Goal: Information Seeking & Learning: Learn about a topic

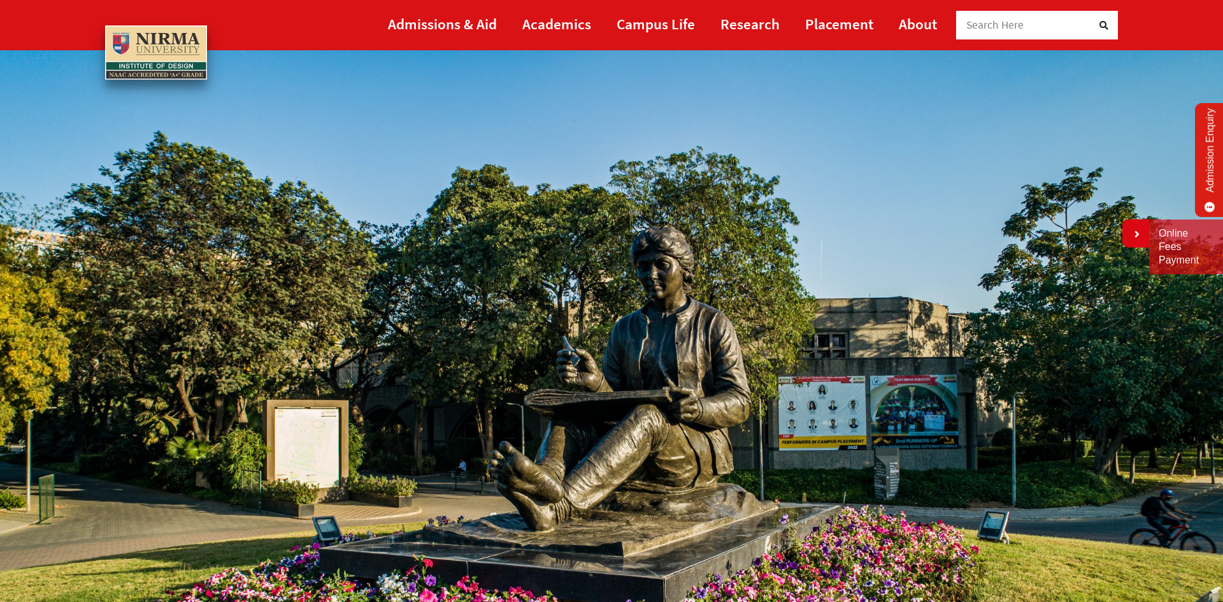
click at [475, 27] on link "Admissions & Aid" at bounding box center [442, 24] width 109 height 29
click at [562, 23] on link "Academics" at bounding box center [556, 24] width 69 height 29
click at [571, 21] on link "Academics" at bounding box center [556, 24] width 69 height 29
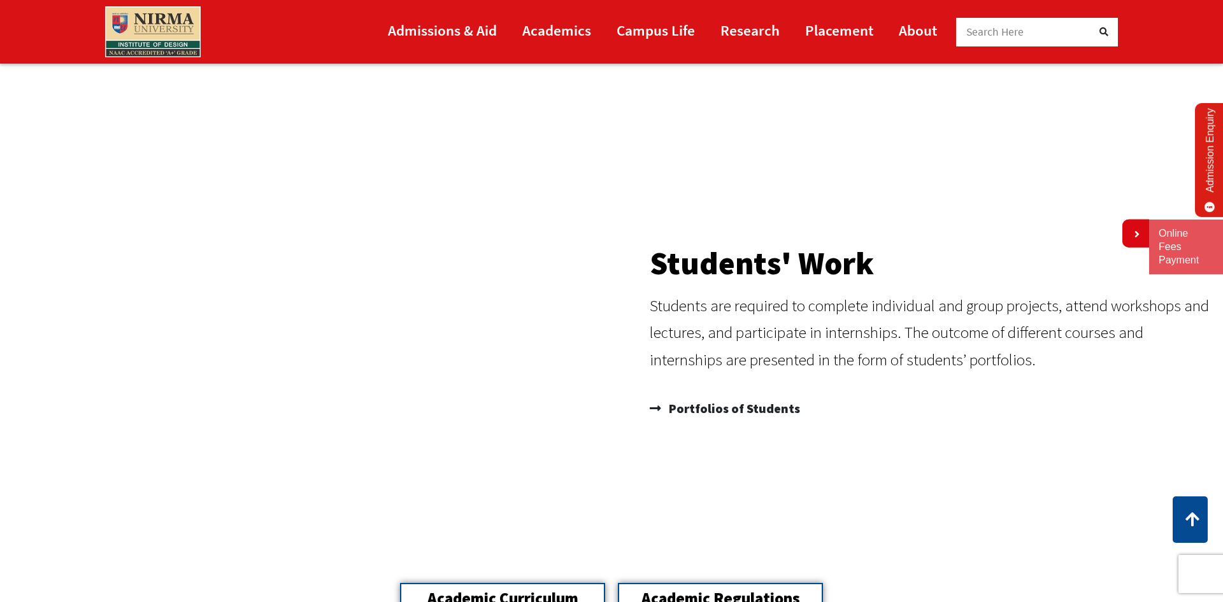
scroll to position [1407, 0]
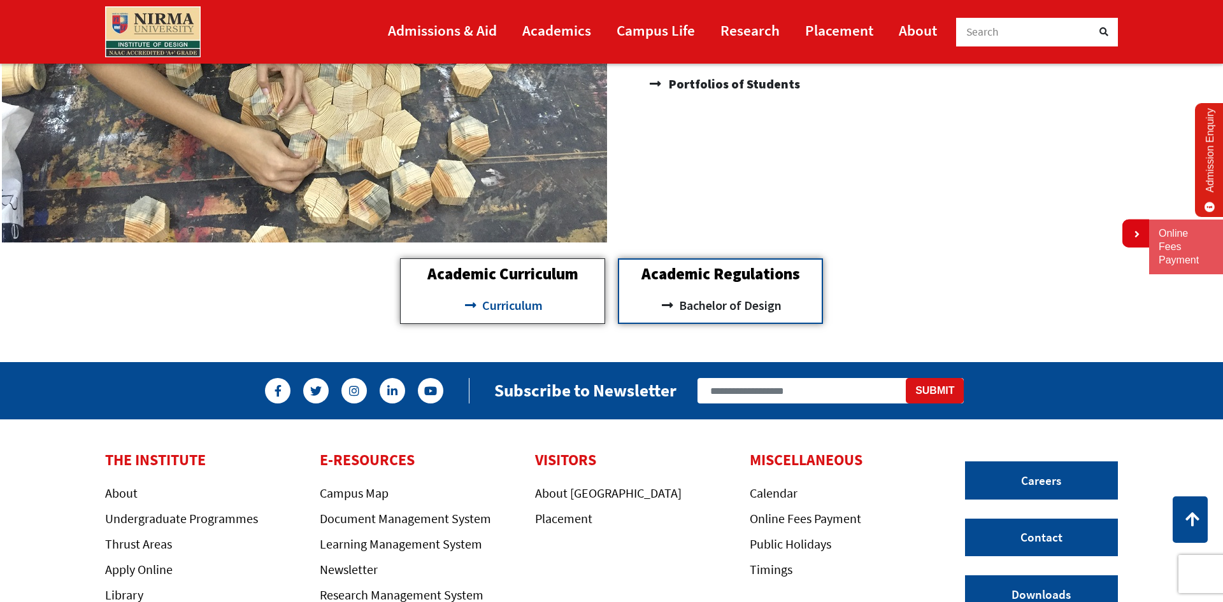
click at [501, 304] on span "Curriculum" at bounding box center [511, 306] width 64 height 22
